Goal: Understand process/instructions: Learn how to perform a task or action

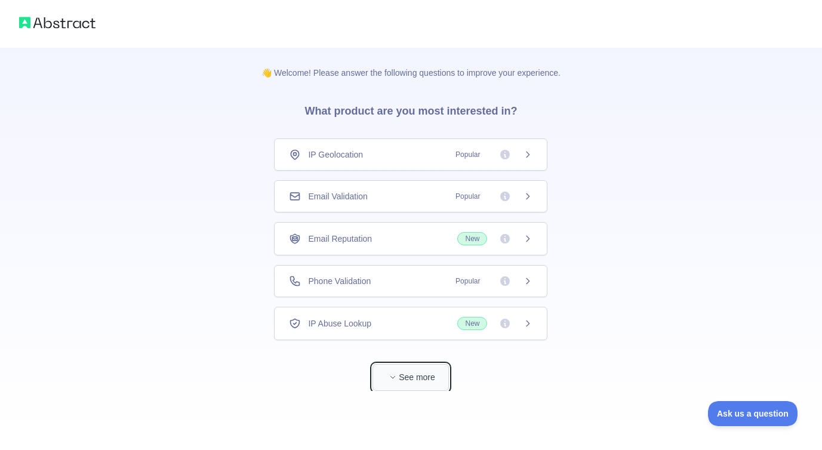
click at [413, 376] on button "See more" at bounding box center [411, 377] width 76 height 27
click at [530, 235] on icon at bounding box center [528, 239] width 10 height 10
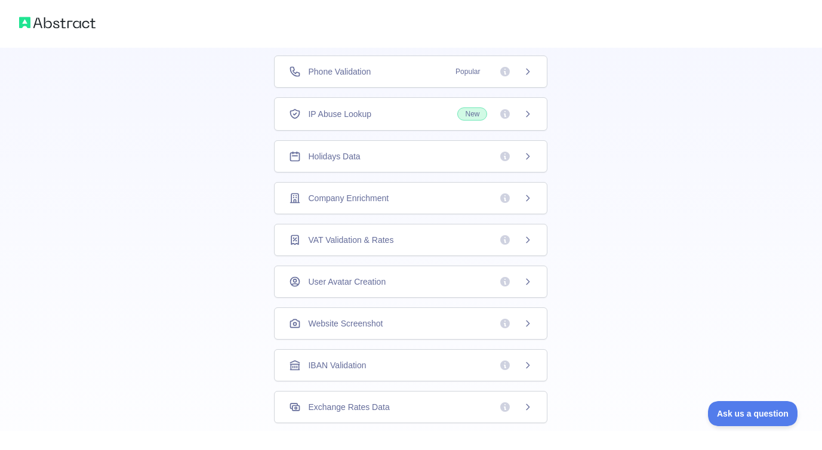
scroll to position [309, 0]
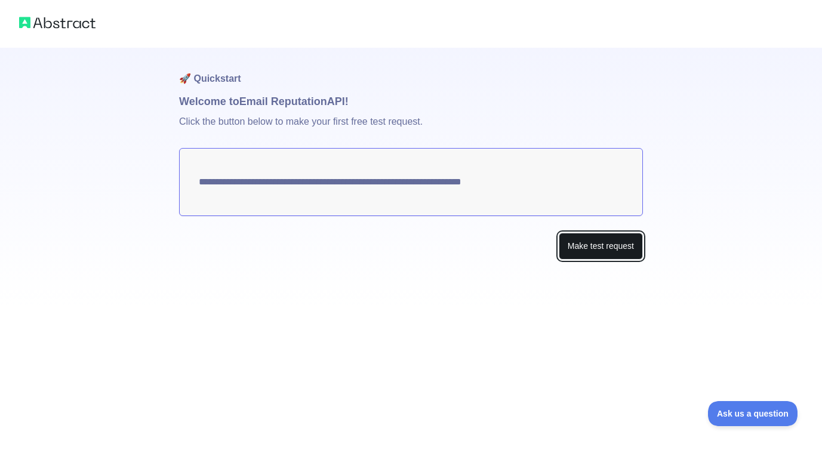
click at [606, 244] on button "Make test request" at bounding box center [601, 246] width 84 height 27
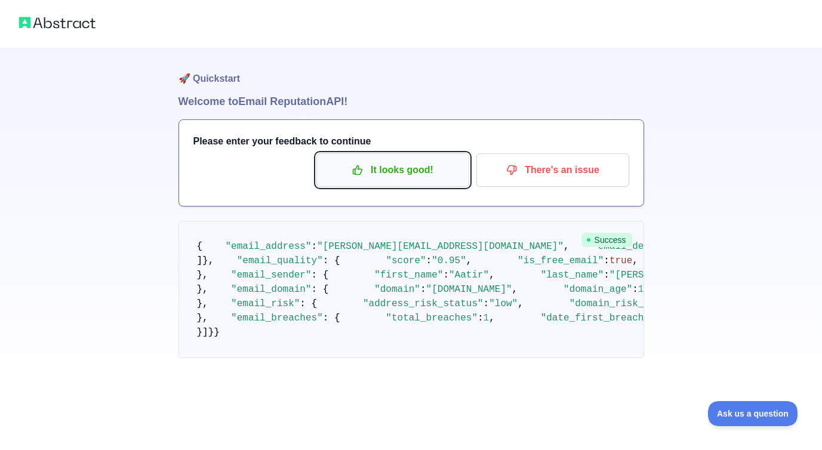
click at [405, 167] on p "It looks good!" at bounding box center [392, 170] width 135 height 20
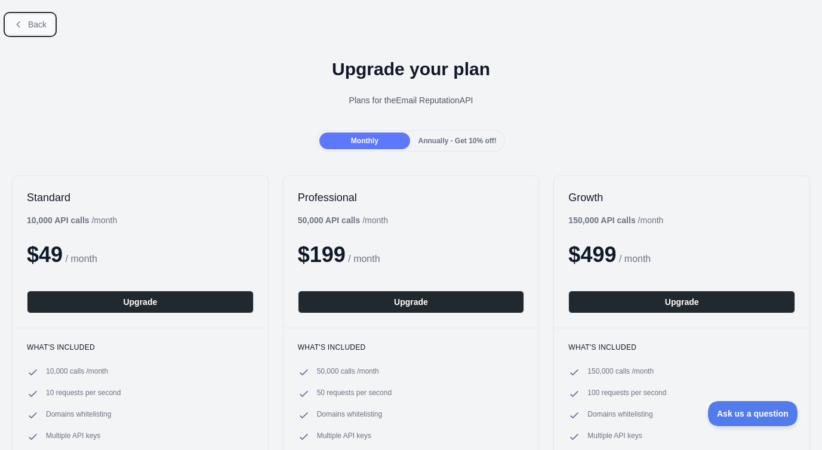
click at [34, 20] on span "Back" at bounding box center [37, 25] width 19 height 10
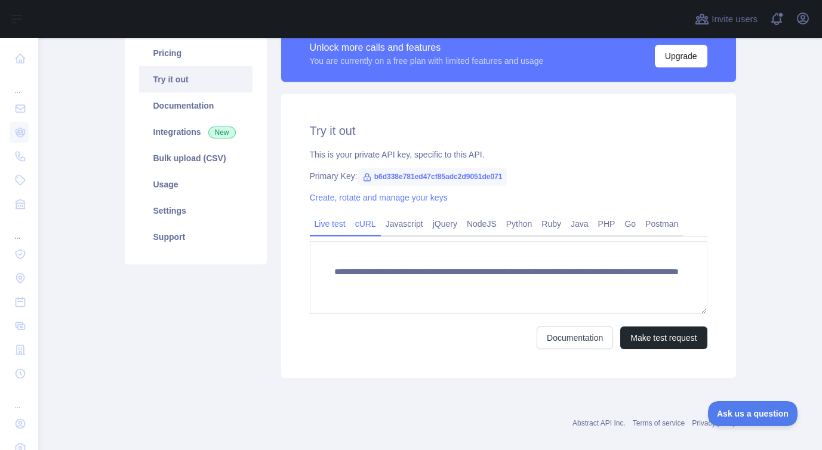
scroll to position [100, 0]
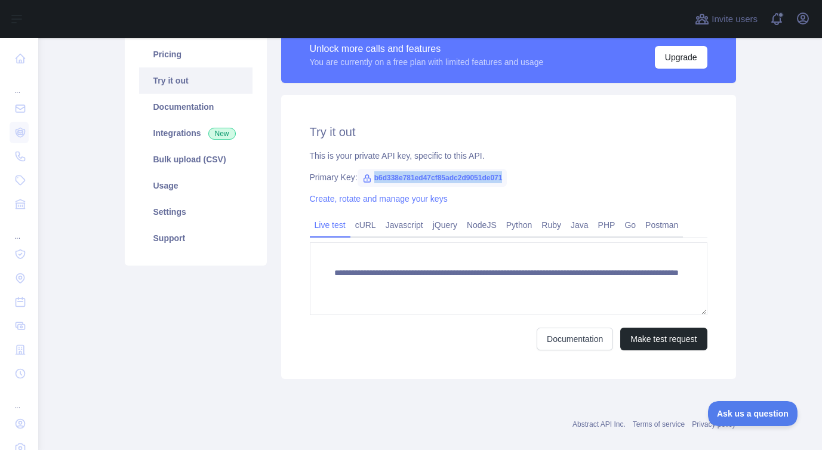
drag, startPoint x: 376, startPoint y: 176, endPoint x: 518, endPoint y: 173, distance: 142.7
click at [508, 173] on span "b6d338e781ed47cf85adc2d9051de071" at bounding box center [433, 178] width 150 height 18
copy span "b6d338e781ed47cf85adc2d9051de071"
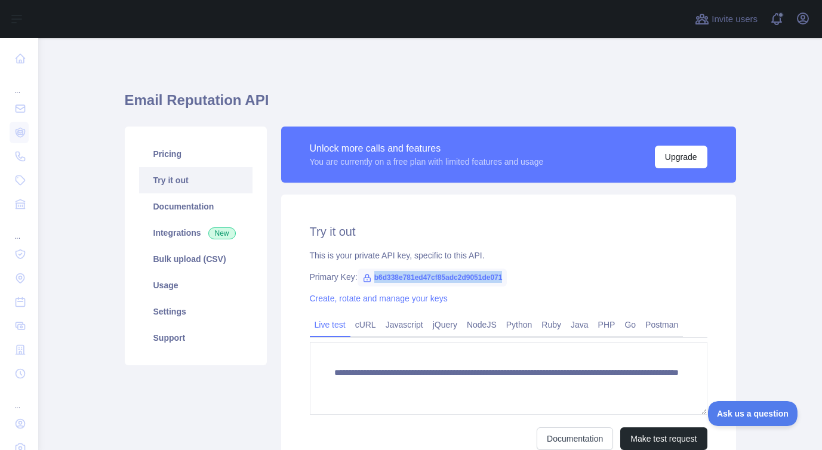
drag, startPoint x: 375, startPoint y: 275, endPoint x: 519, endPoint y: 275, distance: 143.9
click at [508, 275] on span "b6d338e781ed47cf85adc2d9051de071" at bounding box center [433, 278] width 150 height 18
copy span "b6d338e781ed47cf85adc2d9051de071"
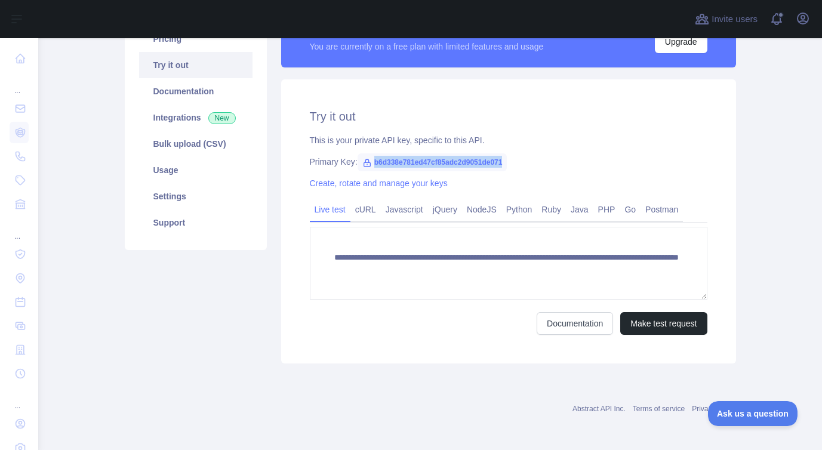
scroll to position [112, 0]
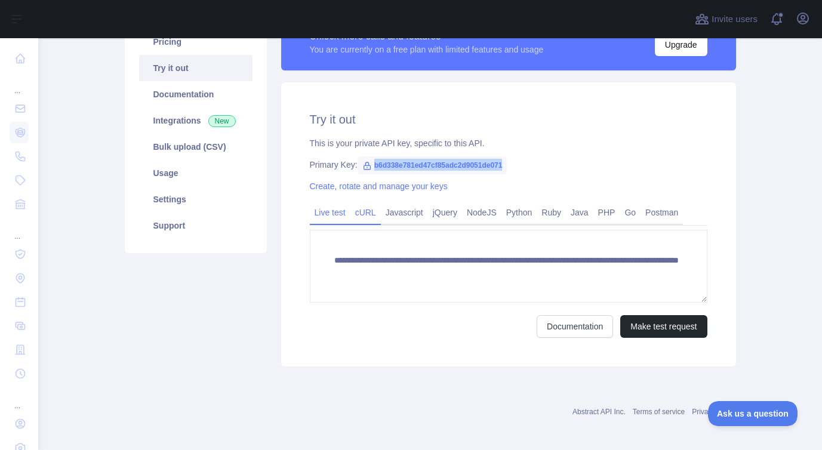
click at [364, 214] on link "cURL" at bounding box center [365, 212] width 30 height 19
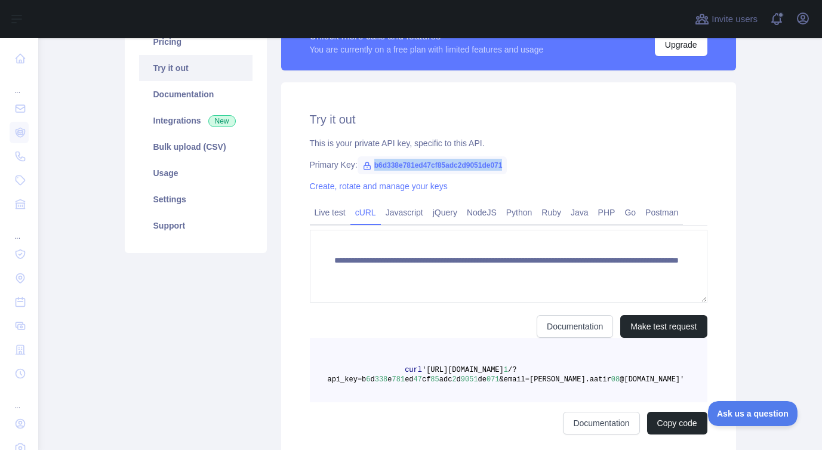
scroll to position [106, 0]
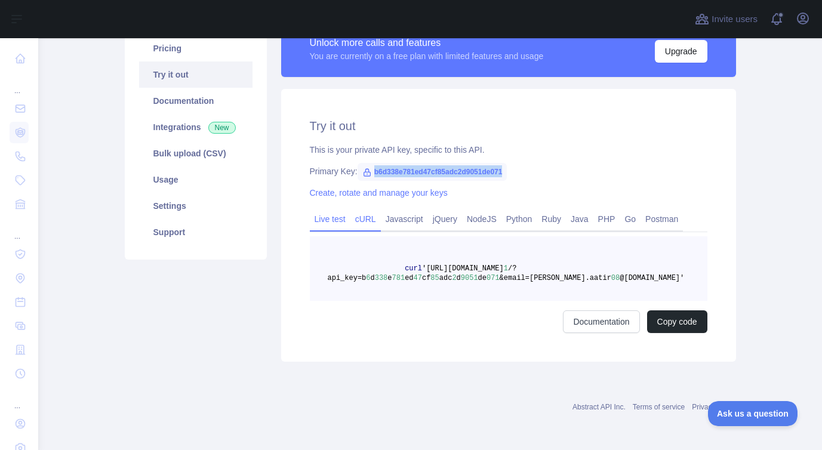
click at [331, 214] on link "Live test" at bounding box center [330, 219] width 41 height 19
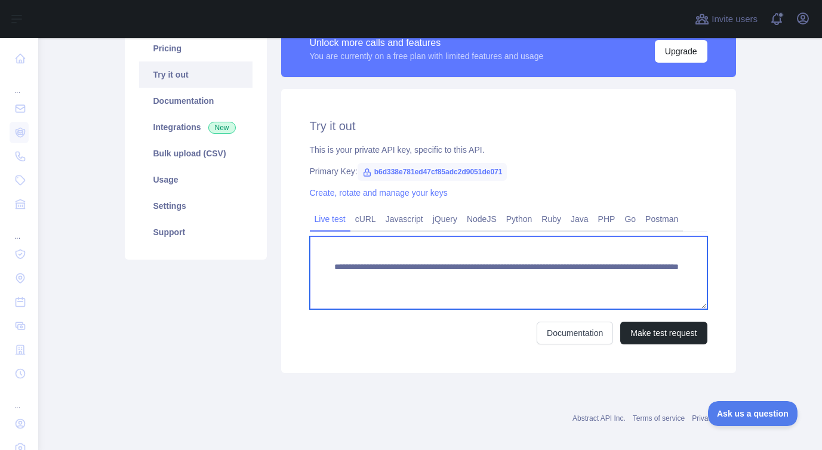
drag, startPoint x: 334, startPoint y: 269, endPoint x: 663, endPoint y: 278, distance: 329.7
click at [663, 278] on textarea "**********" at bounding box center [509, 272] width 398 height 73
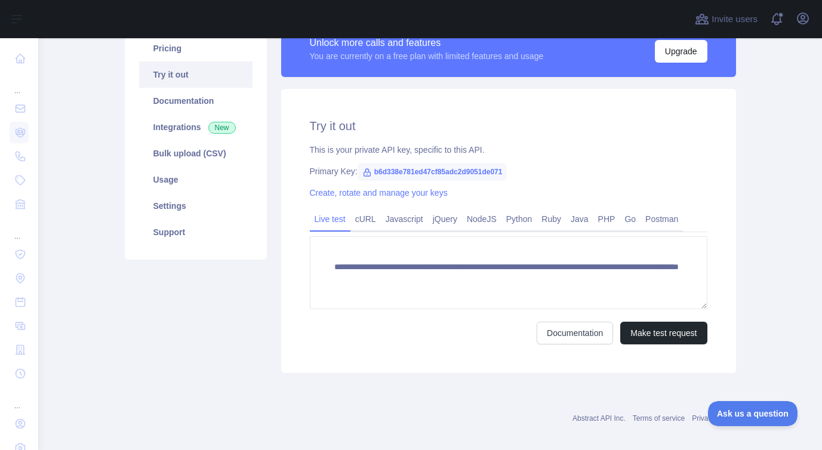
click at [449, 354] on div "**********" at bounding box center [508, 231] width 455 height 284
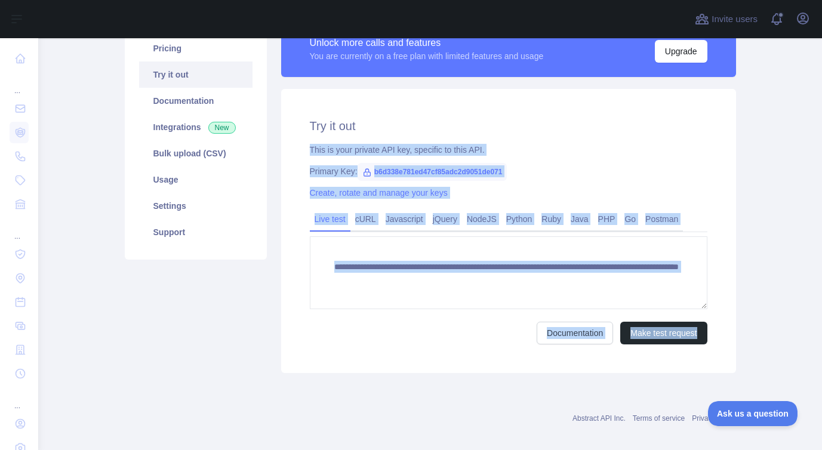
copy div "**********"
drag, startPoint x: 310, startPoint y: 150, endPoint x: 629, endPoint y: 364, distance: 383.9
click at [629, 364] on div "**********" at bounding box center [508, 231] width 455 height 284
click at [611, 187] on div "Create, rotate and manage your keys" at bounding box center [509, 193] width 398 height 12
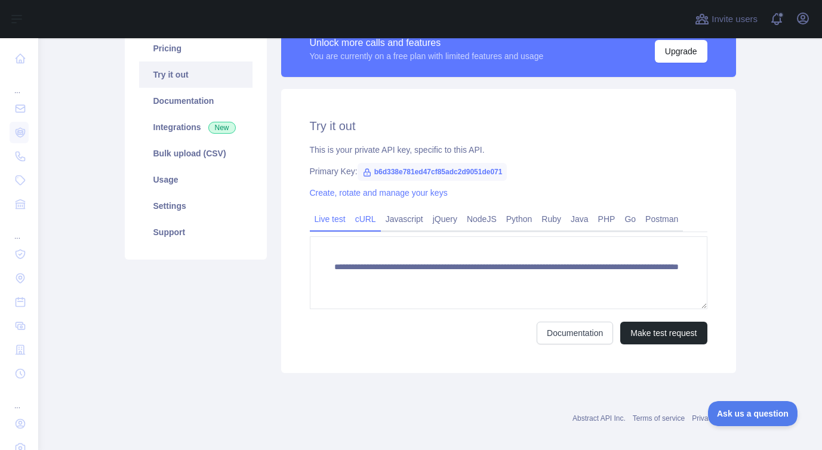
click at [366, 220] on link "cURL" at bounding box center [365, 219] width 30 height 19
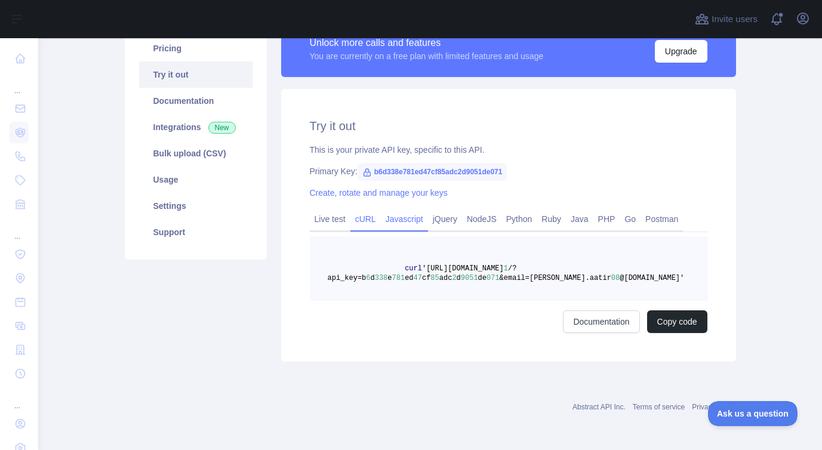
click at [409, 220] on link "Javascript" at bounding box center [404, 219] width 47 height 19
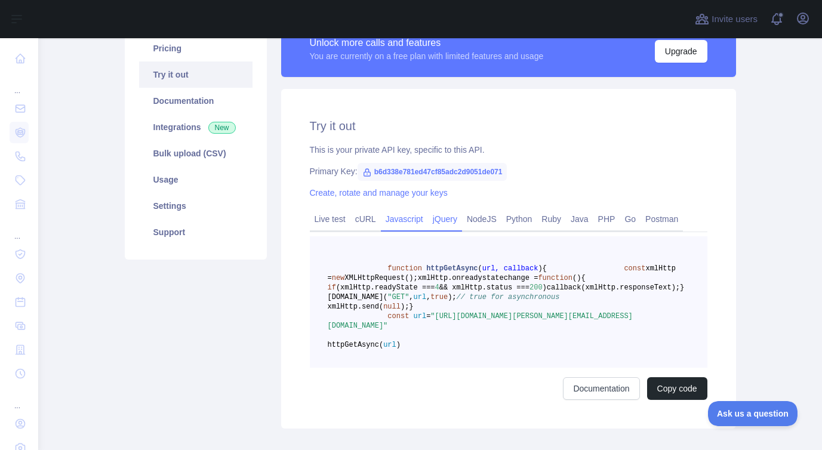
click at [448, 220] on link "jQuery" at bounding box center [445, 219] width 34 height 19
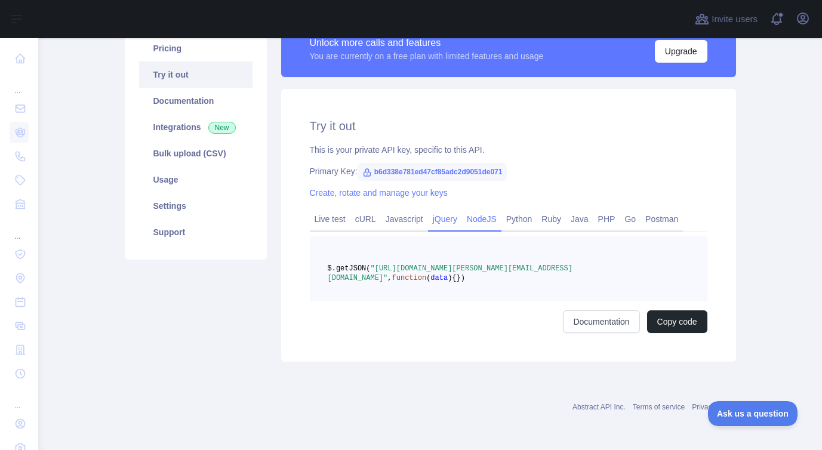
click at [494, 219] on link "NodeJS" at bounding box center [481, 219] width 39 height 19
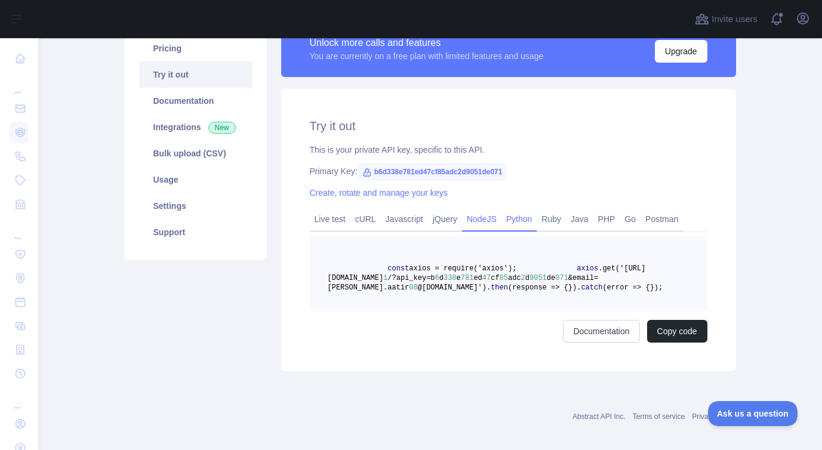
click at [525, 218] on link "Python" at bounding box center [520, 219] width 36 height 19
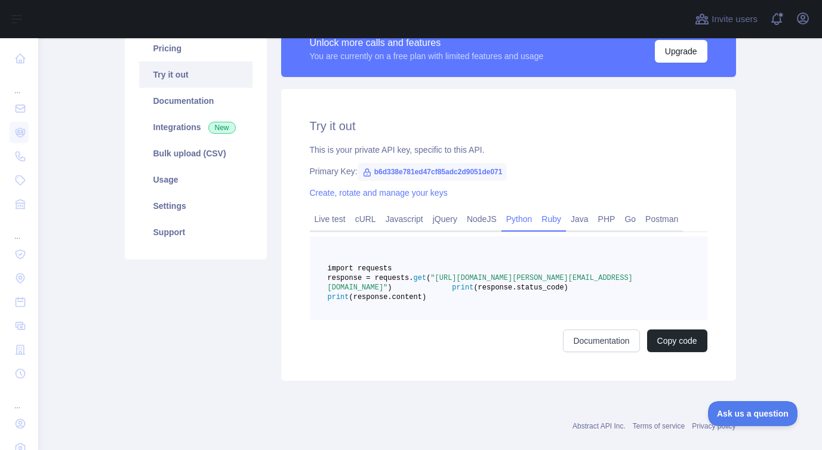
click at [558, 221] on link "Ruby" at bounding box center [551, 219] width 29 height 19
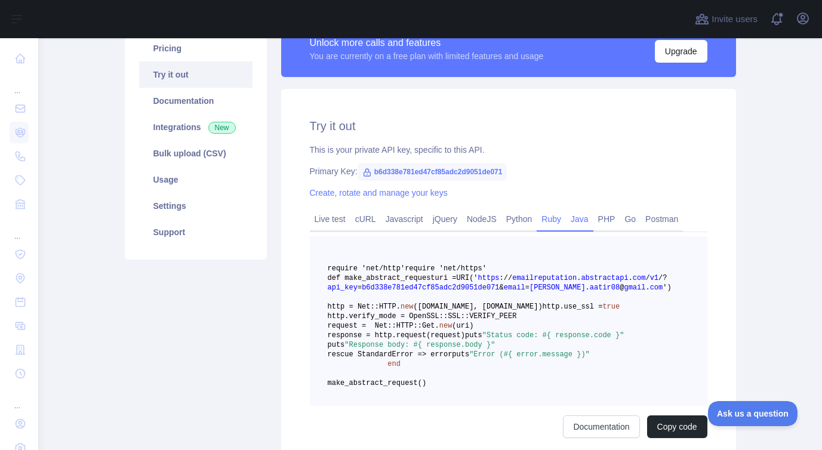
click at [592, 220] on link "Java" at bounding box center [579, 219] width 27 height 19
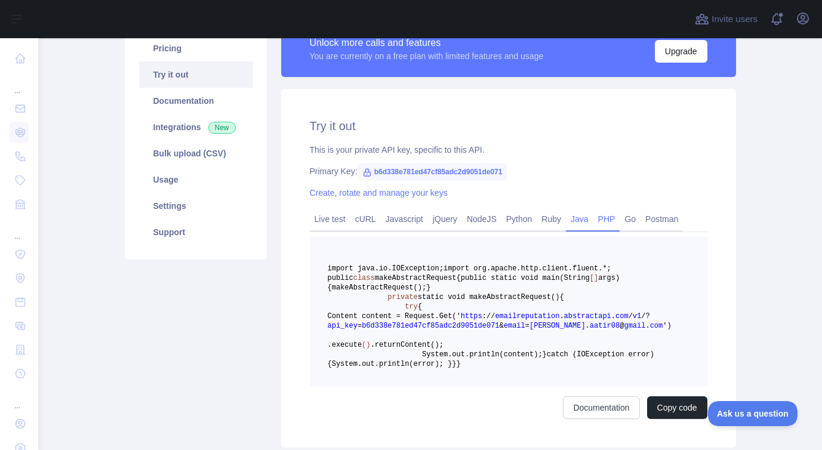
click at [619, 222] on link "PHP" at bounding box center [606, 219] width 27 height 19
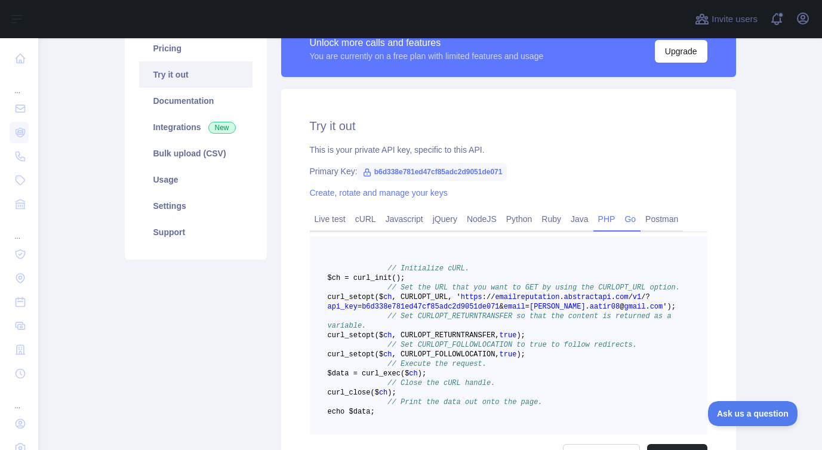
click at [641, 222] on link "Go" at bounding box center [630, 219] width 21 height 19
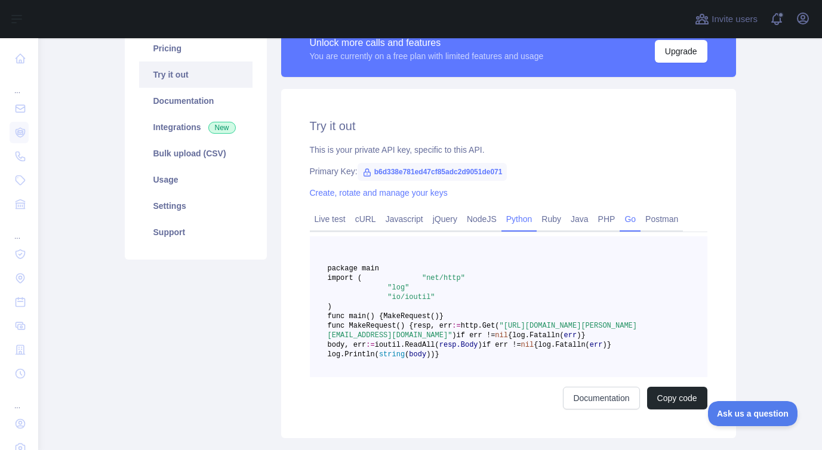
click at [526, 222] on link "Python" at bounding box center [520, 219] width 36 height 19
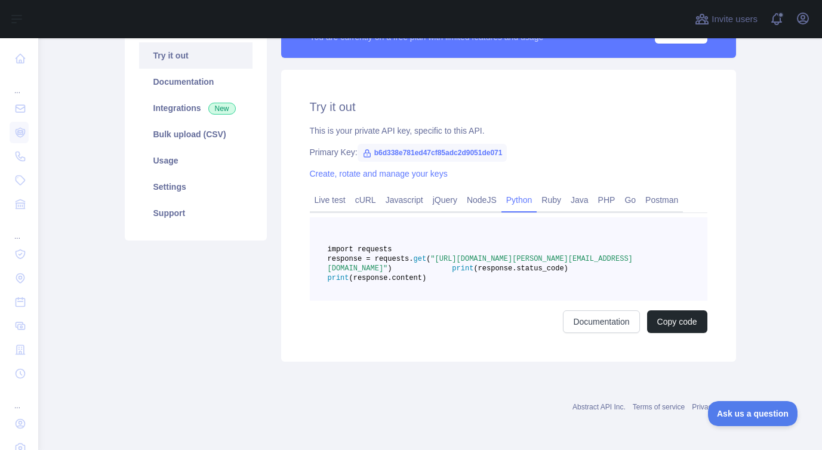
scroll to position [142, 0]
click at [327, 190] on link "Live test" at bounding box center [330, 199] width 41 height 19
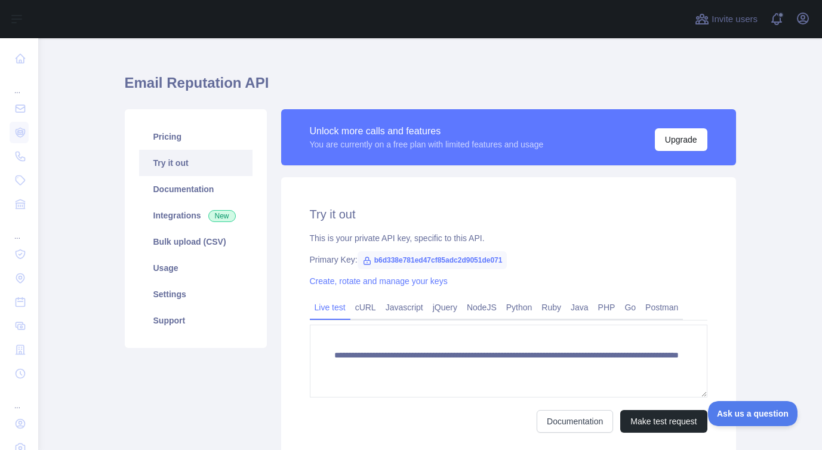
scroll to position [17, 0]
